Goal: Entertainment & Leisure: Browse casually

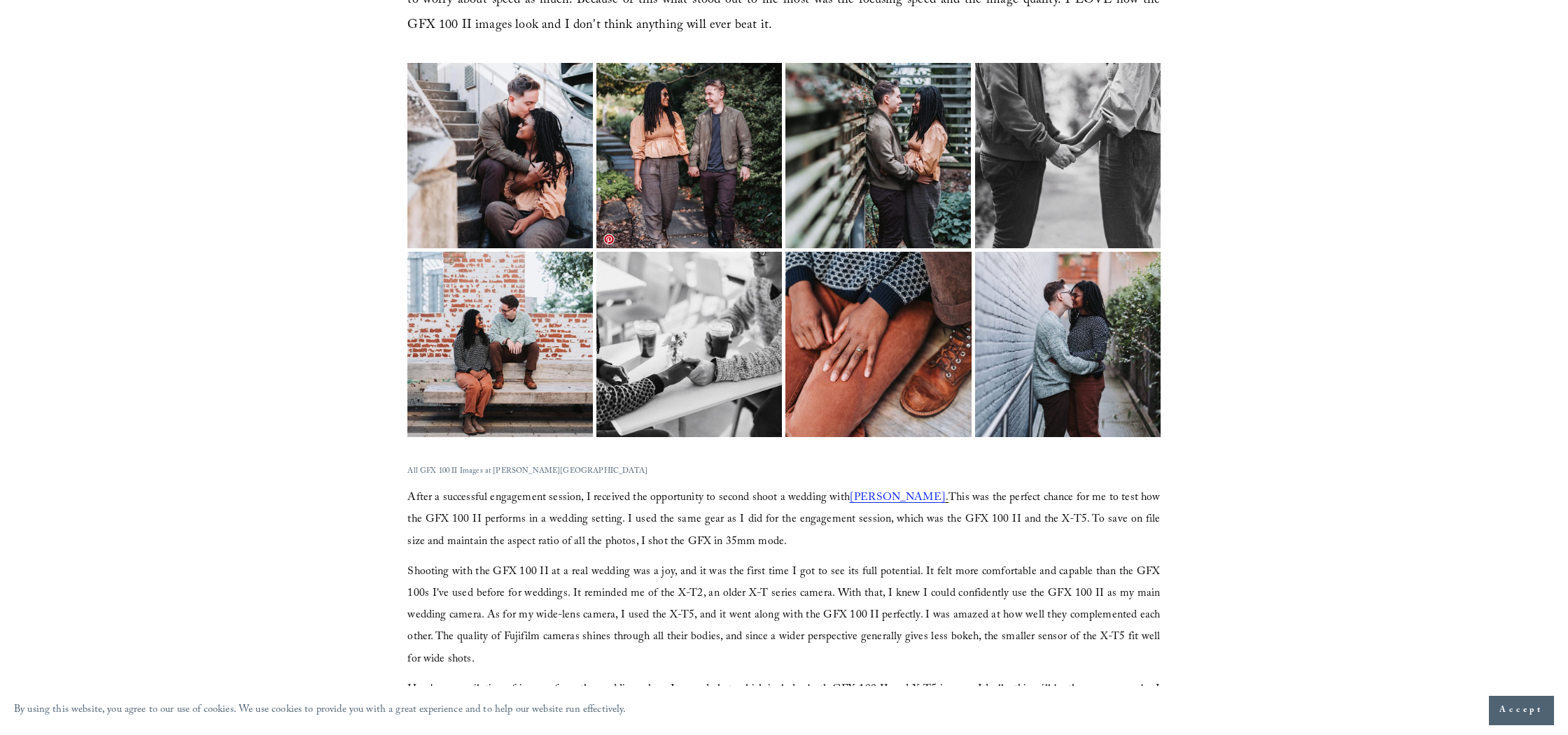
scroll to position [1531, 0]
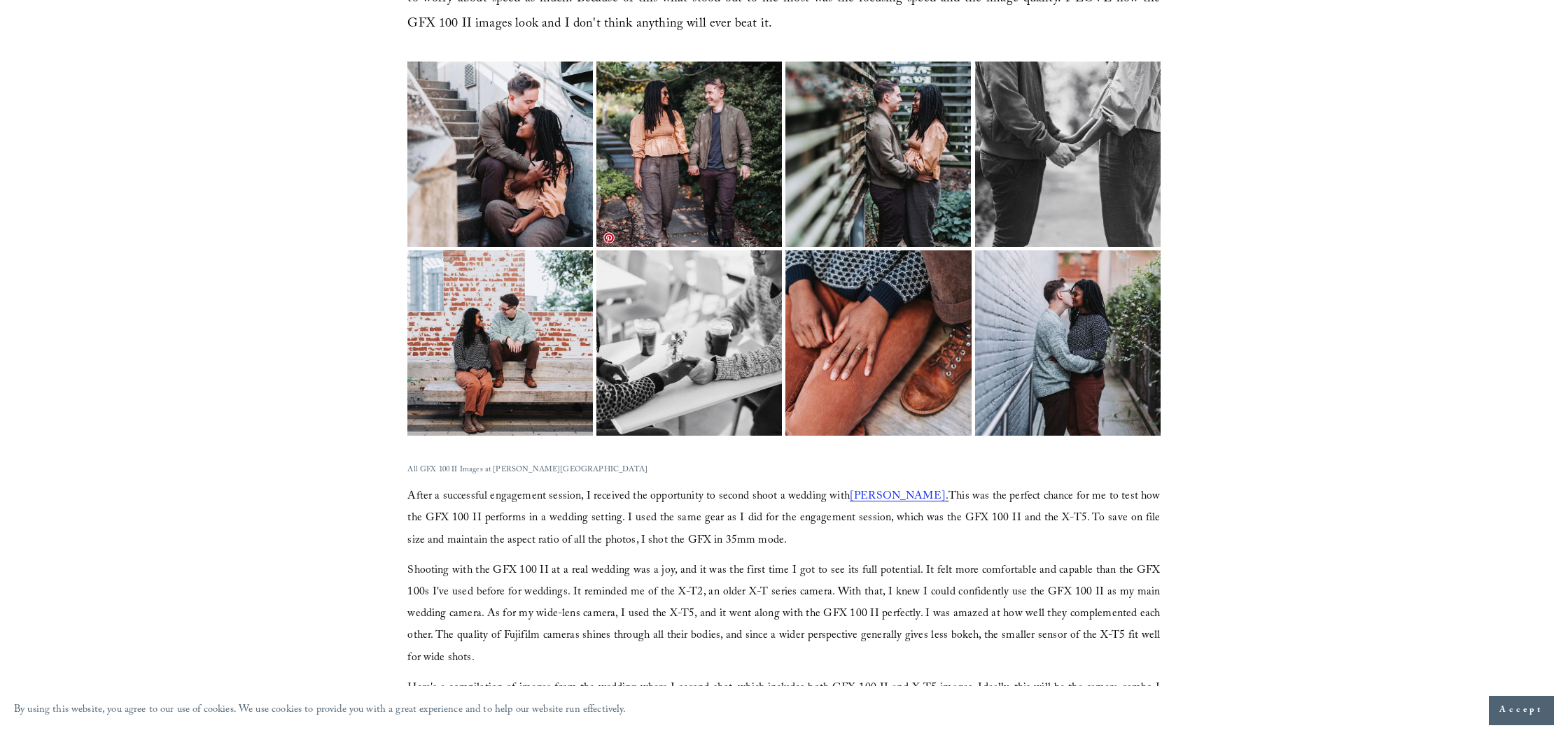
click at [654, 404] on img at bounding box center [689, 342] width 278 height 185
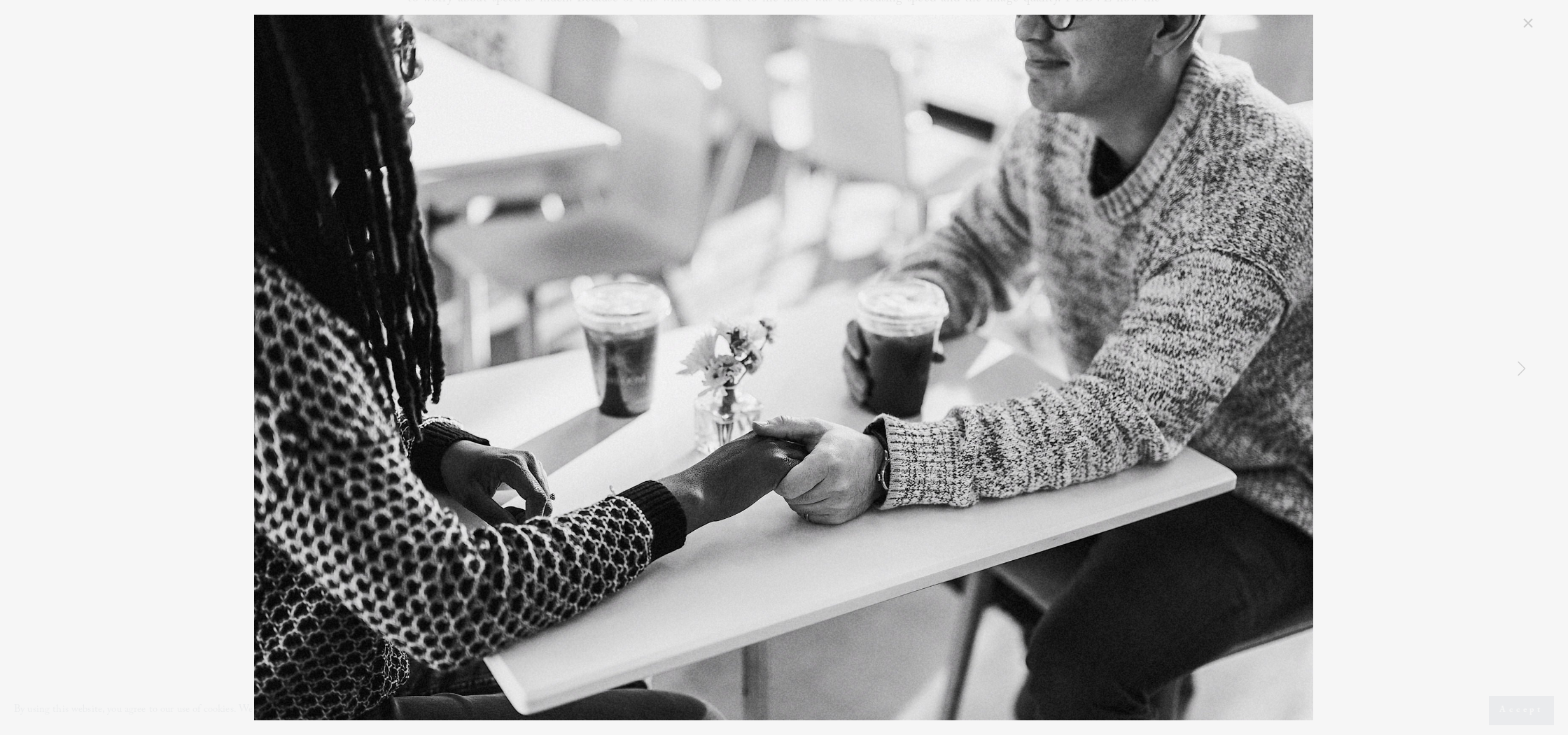
click at [1461, 397] on div "Raleigh [PERSON_NAME] Engagement Photography" at bounding box center [784, 367] width 1504 height 706
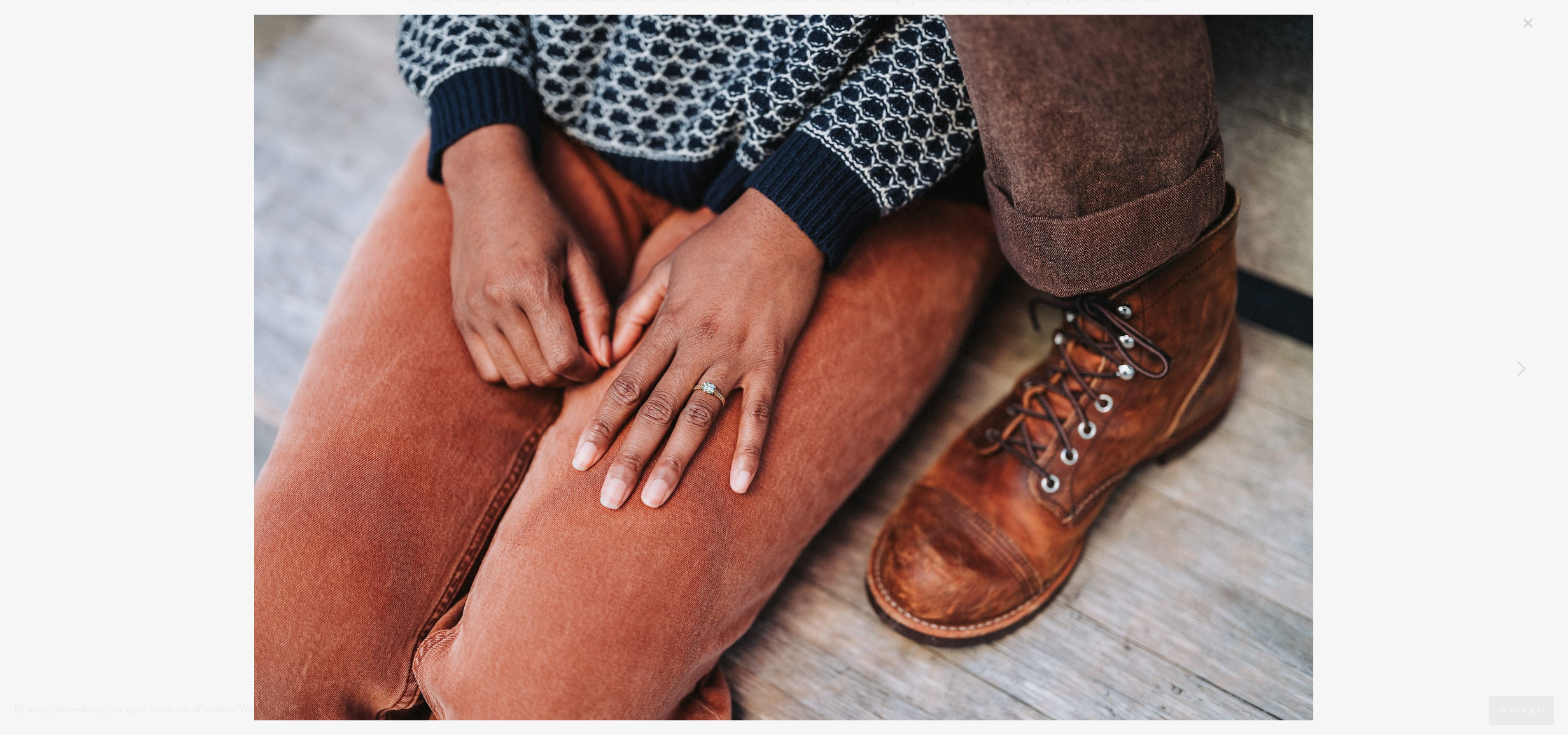
click at [1446, 383] on div "Raleigh [PERSON_NAME] Engagement Photography" at bounding box center [784, 367] width 1504 height 706
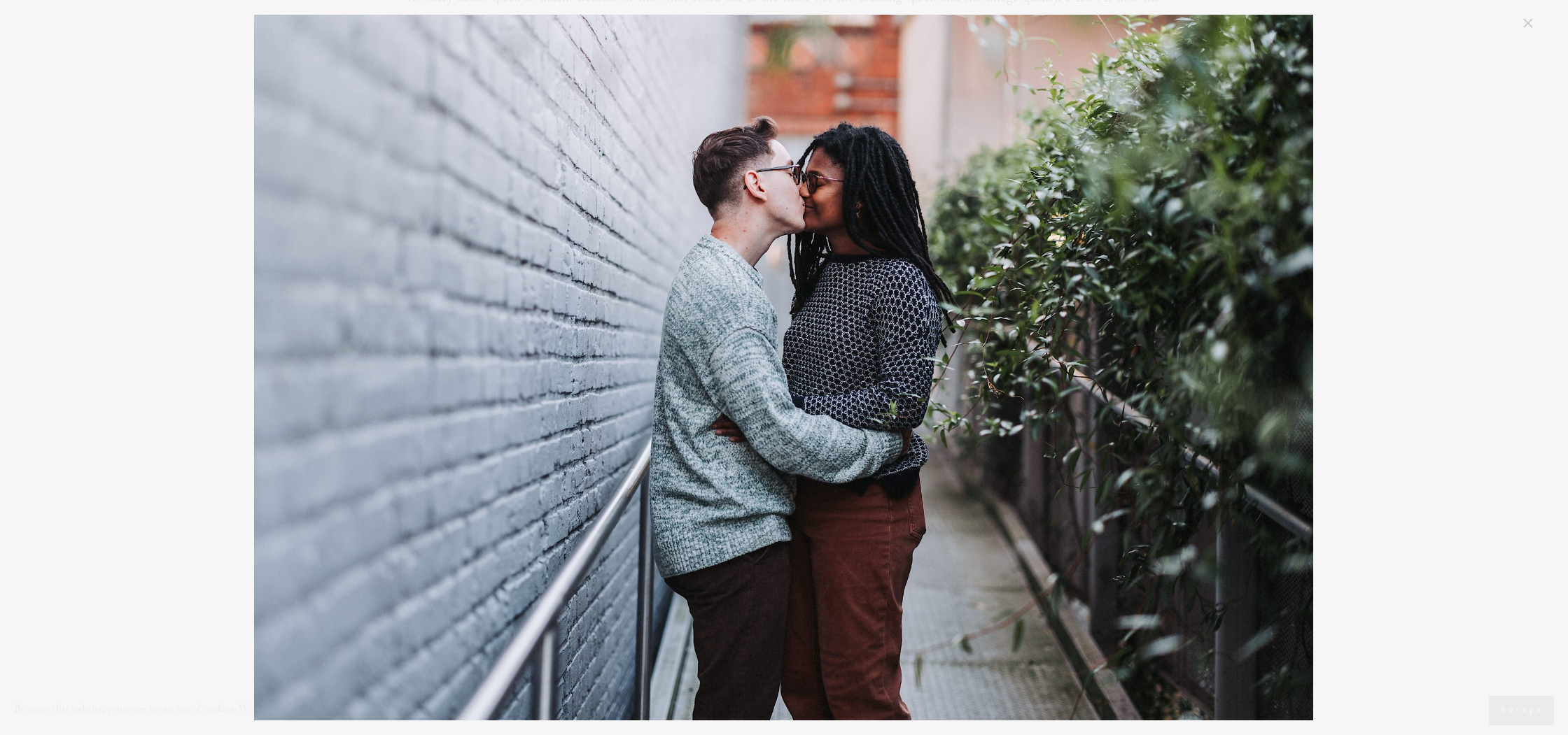
click at [1446, 383] on div "Raleigh [PERSON_NAME] Engagement Photography" at bounding box center [784, 367] width 1504 height 706
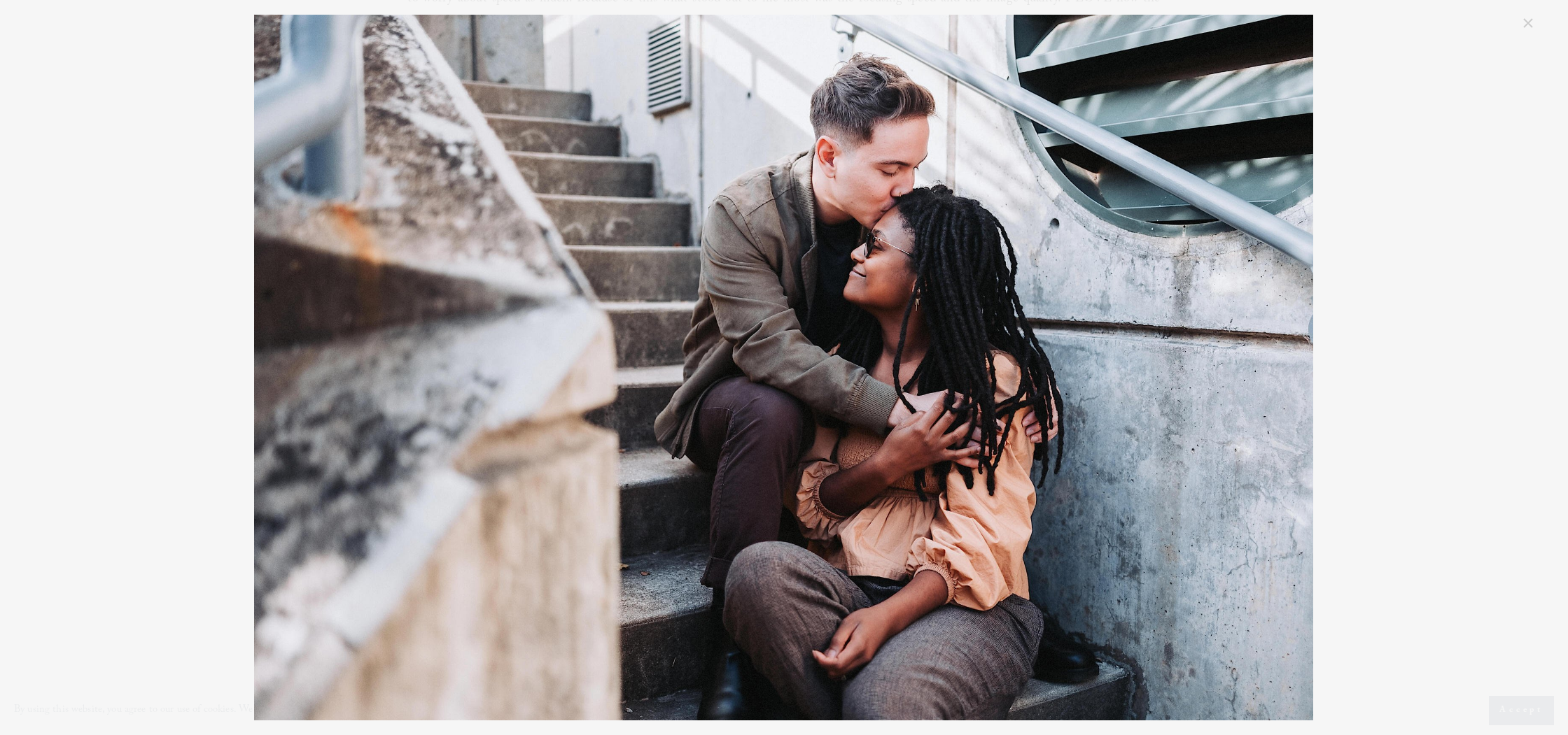
click at [1446, 383] on div "Raleigh [PERSON_NAME] Engagement Photography" at bounding box center [784, 367] width 1504 height 706
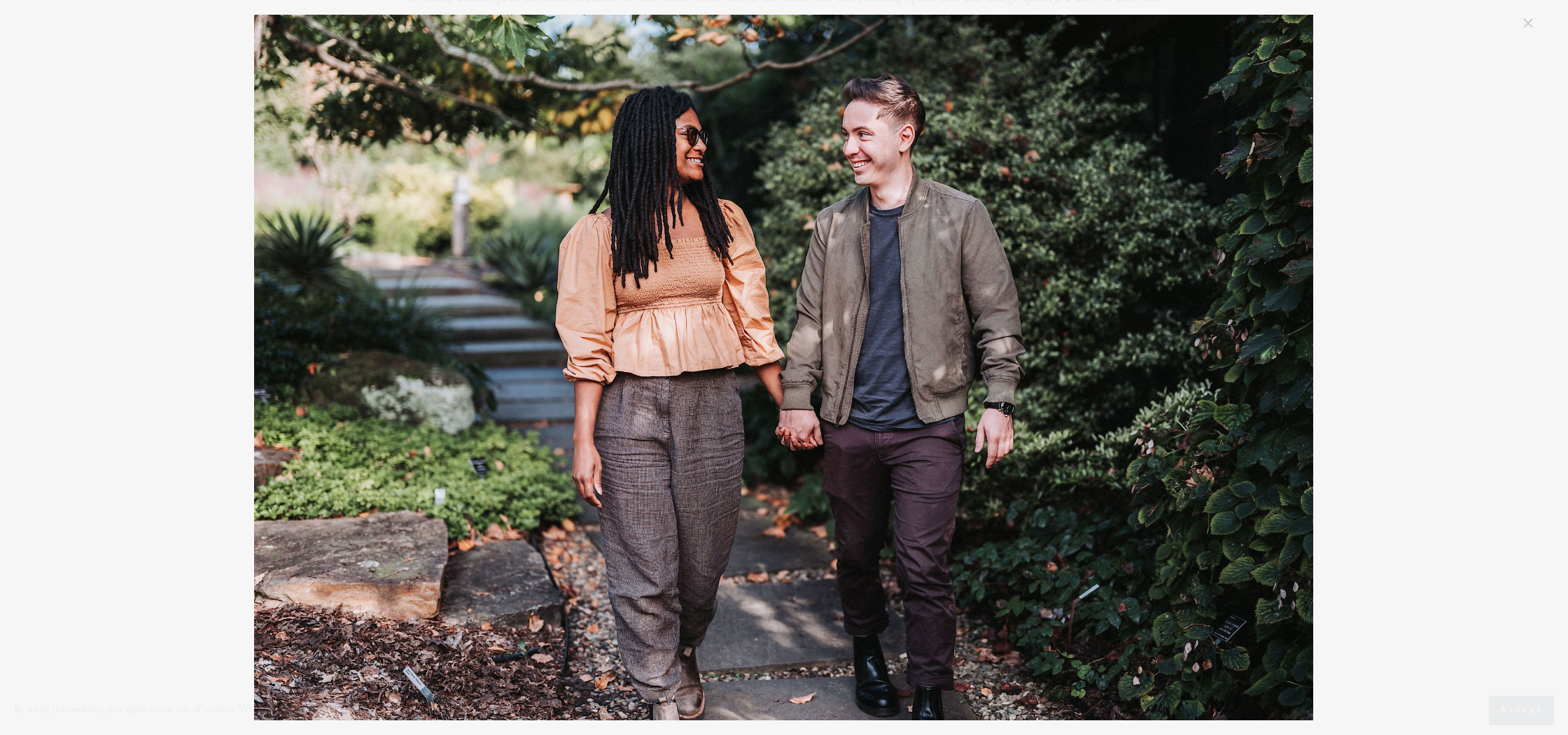
click at [1446, 383] on div "Raleigh [PERSON_NAME] Engagement Photography" at bounding box center [784, 367] width 1504 height 706
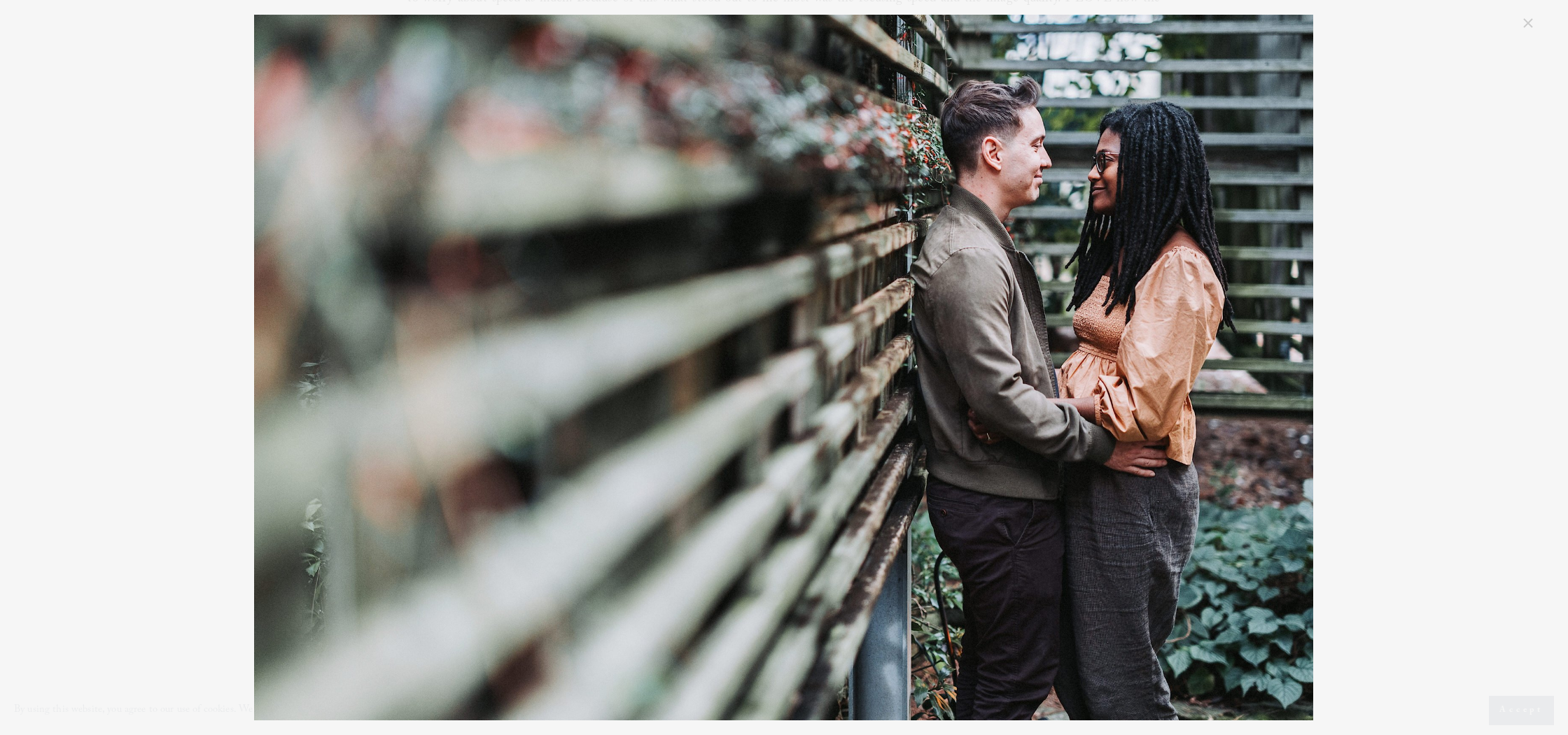
click at [1445, 386] on div "Raleigh [PERSON_NAME] Engagement Photography" at bounding box center [784, 367] width 1504 height 706
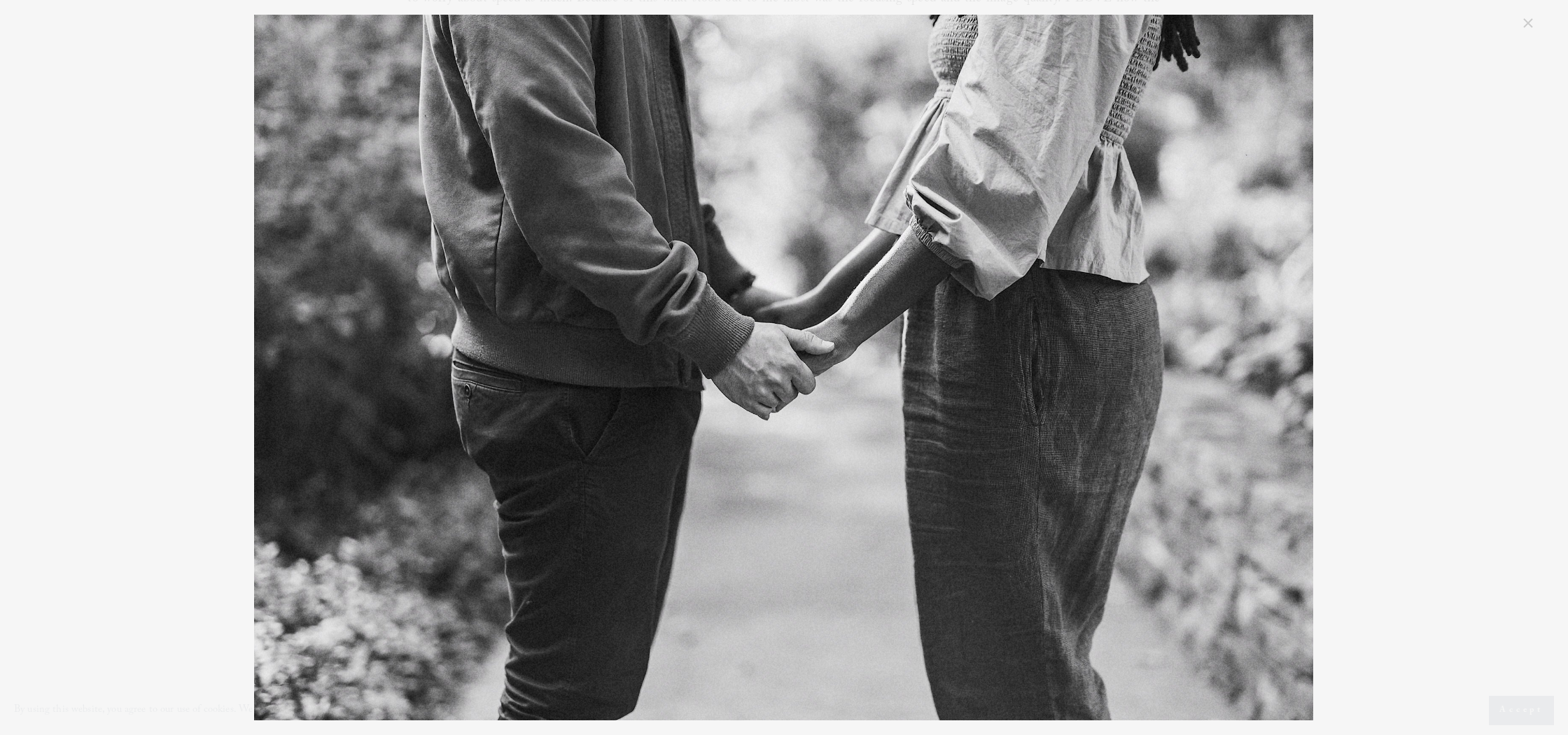
click at [1445, 386] on div "Raleigh [PERSON_NAME] Engagement Photography" at bounding box center [784, 367] width 1504 height 706
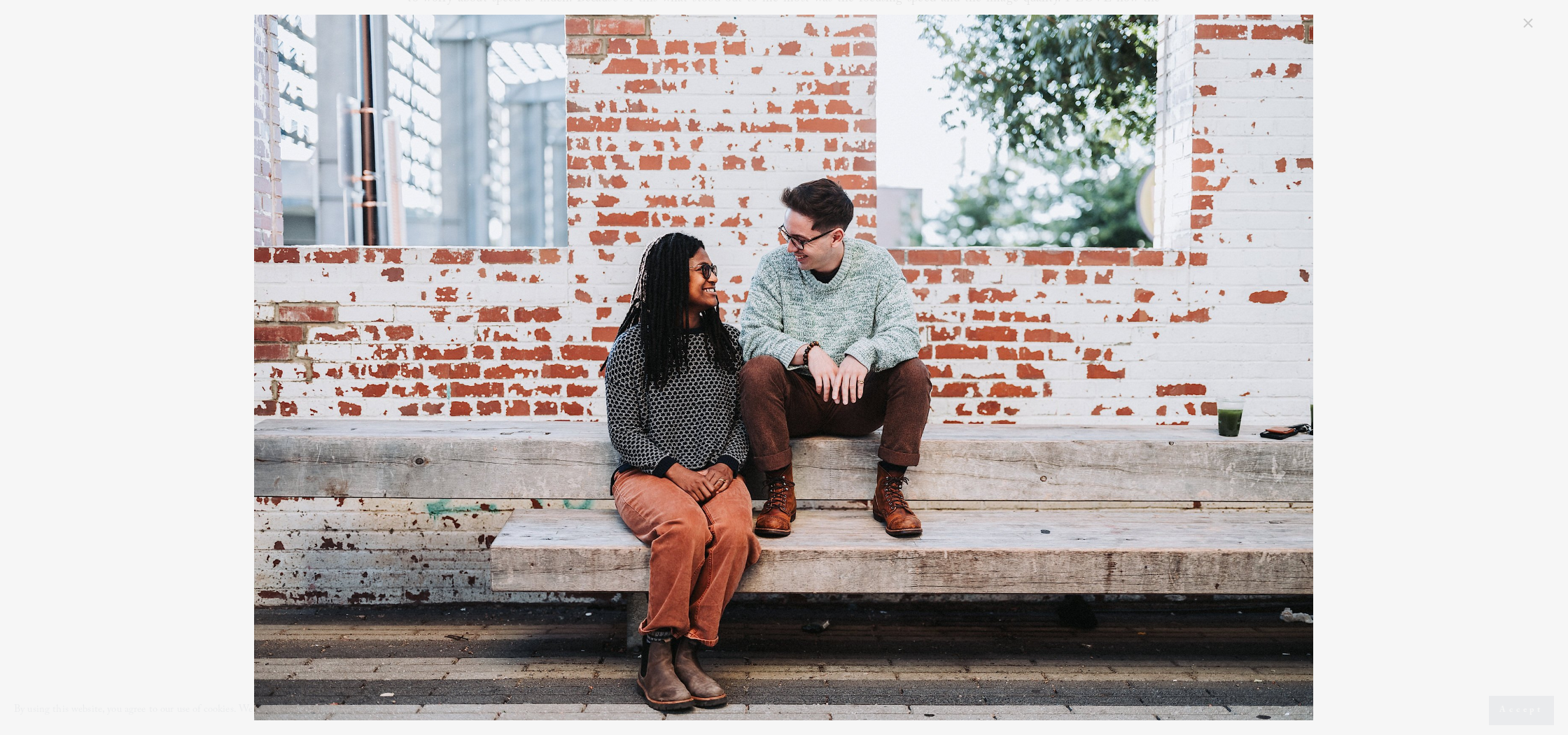
click at [1445, 386] on div "Raleigh [PERSON_NAME] Engagement Photography" at bounding box center [784, 367] width 1504 height 706
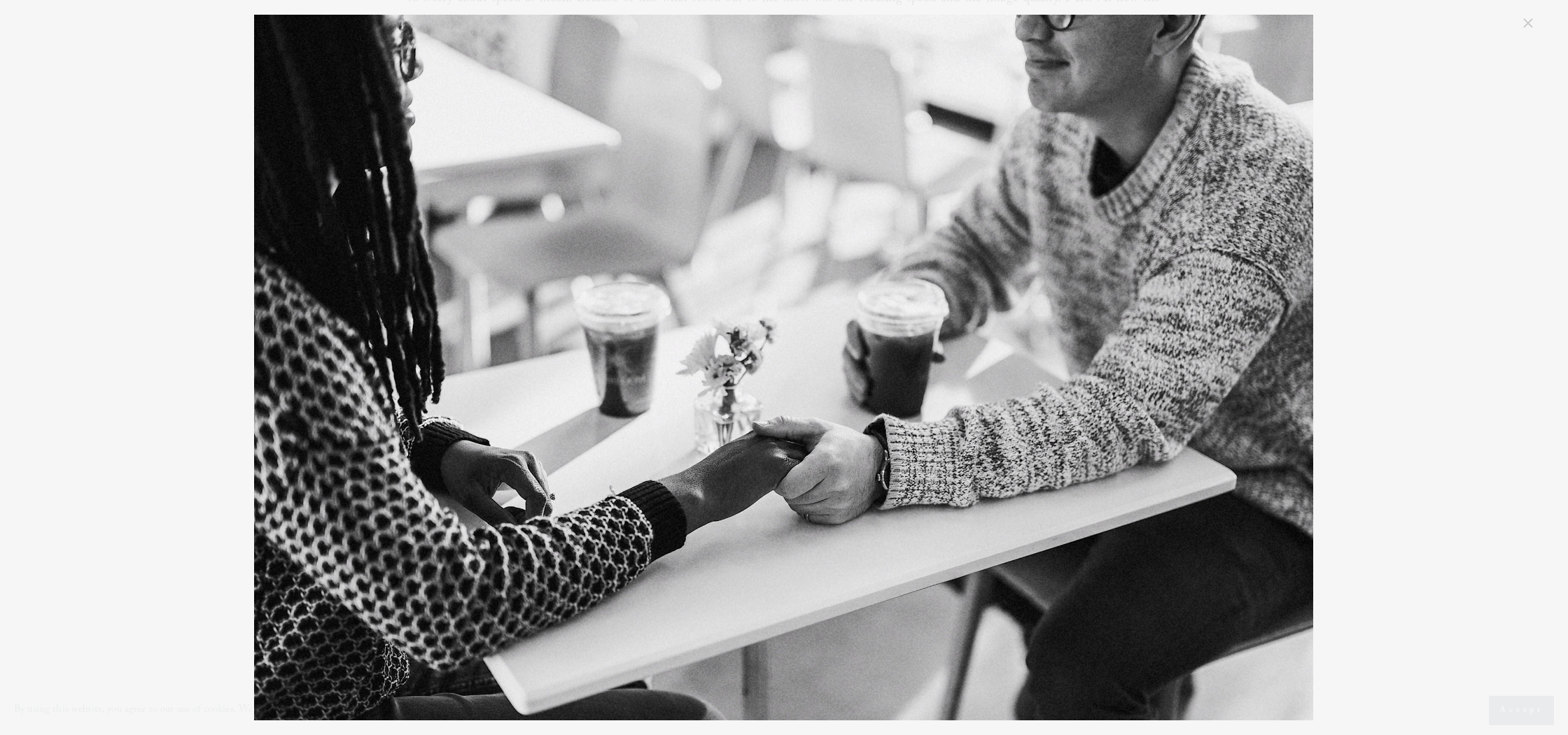
click at [1445, 386] on div "Raleigh [PERSON_NAME] Engagement Photography" at bounding box center [784, 367] width 1504 height 706
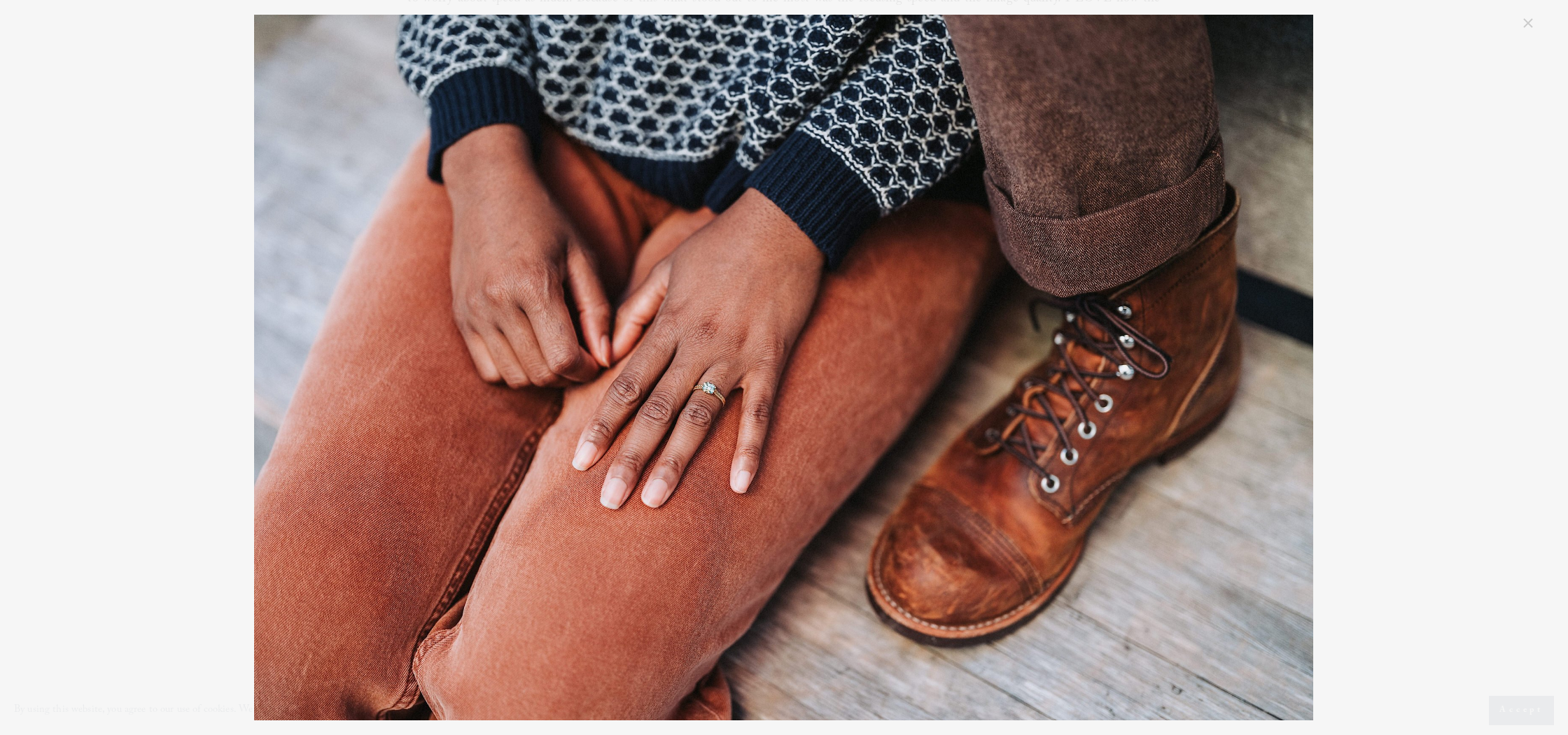
click at [1445, 386] on div "Raleigh [PERSON_NAME] Engagement Photography" at bounding box center [784, 367] width 1504 height 706
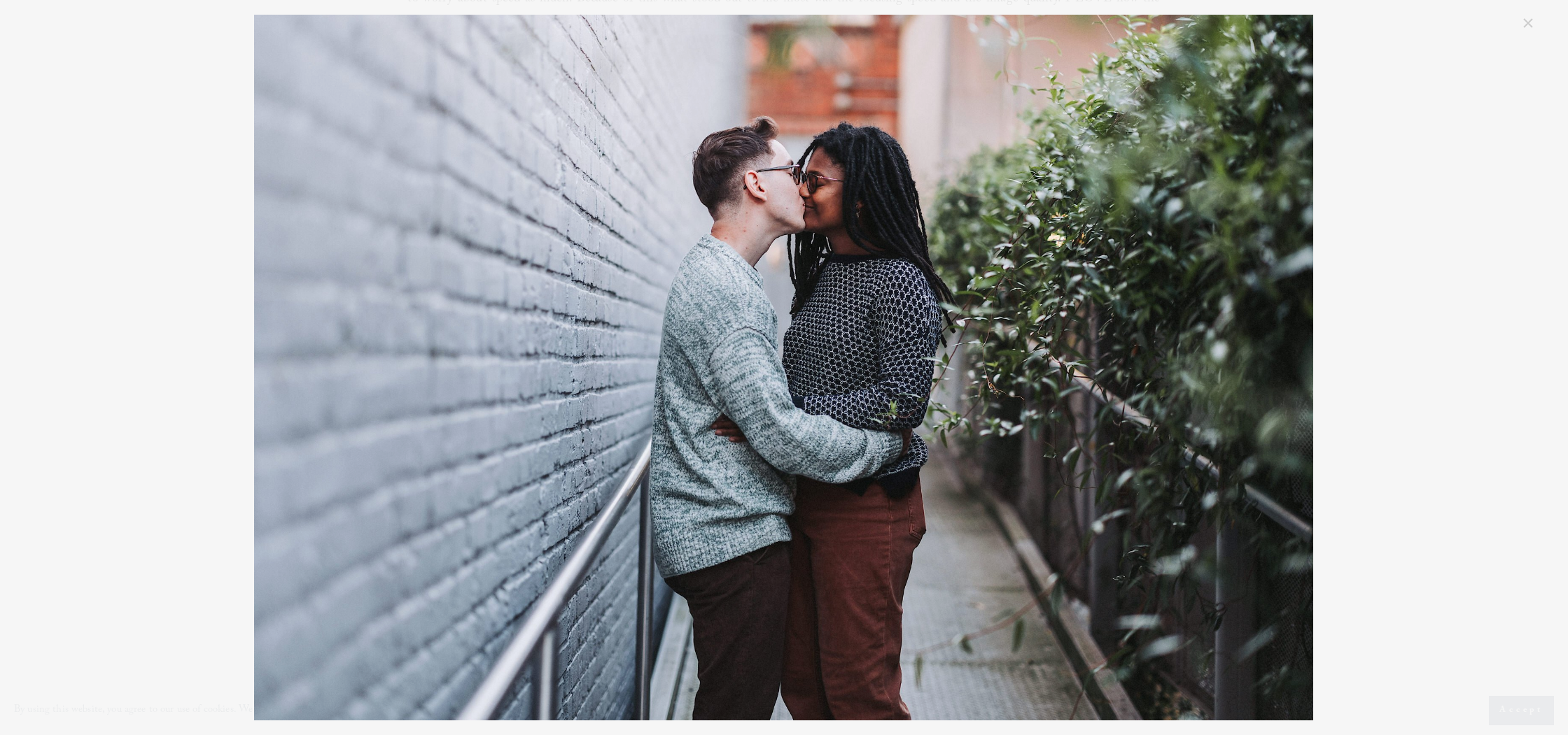
click at [1445, 386] on div "Raleigh [PERSON_NAME] Engagement Photography" at bounding box center [784, 367] width 1504 height 706
click at [1524, 25] on link "Close" at bounding box center [1527, 22] width 17 height 17
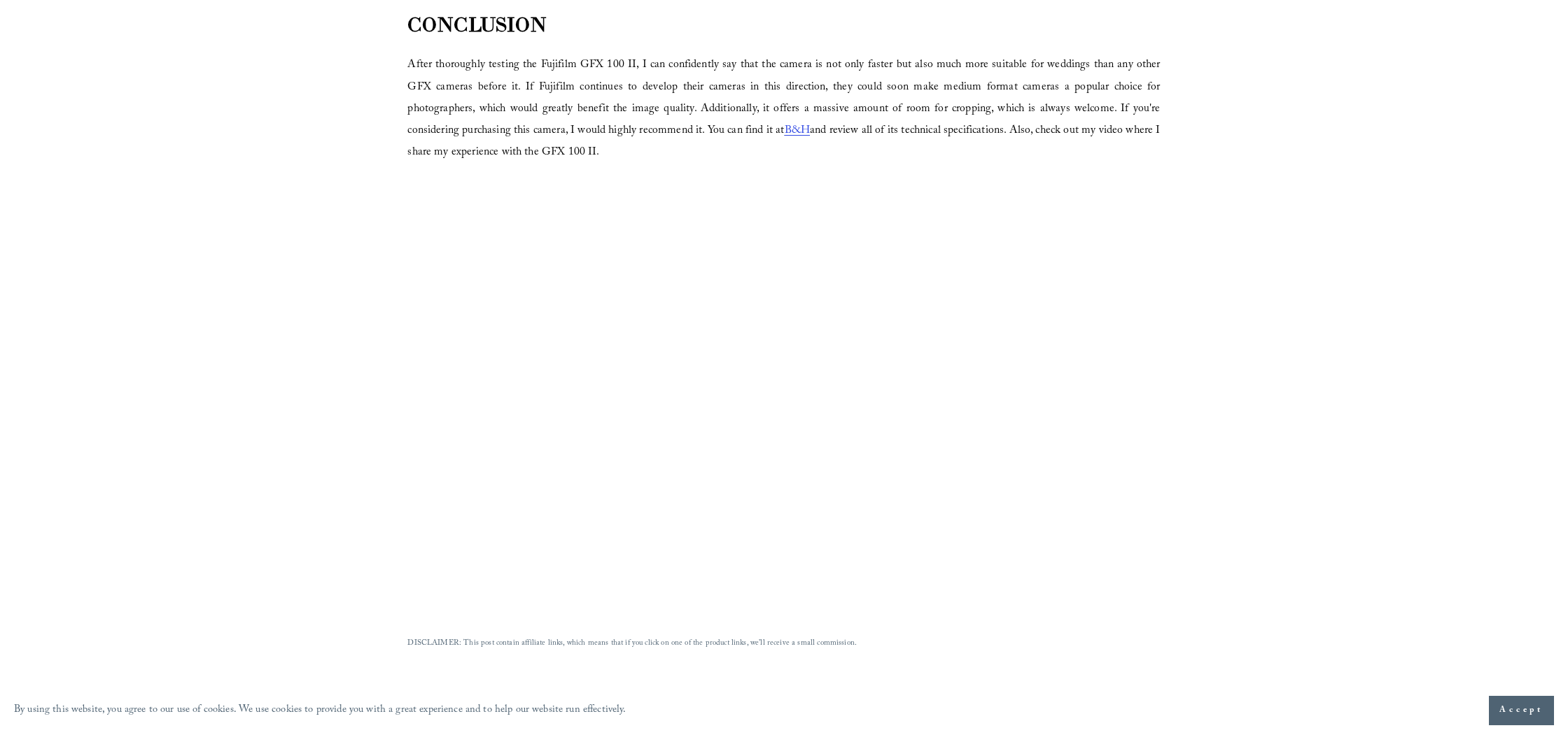
scroll to position [3897, 0]
